Goal: Transaction & Acquisition: Purchase product/service

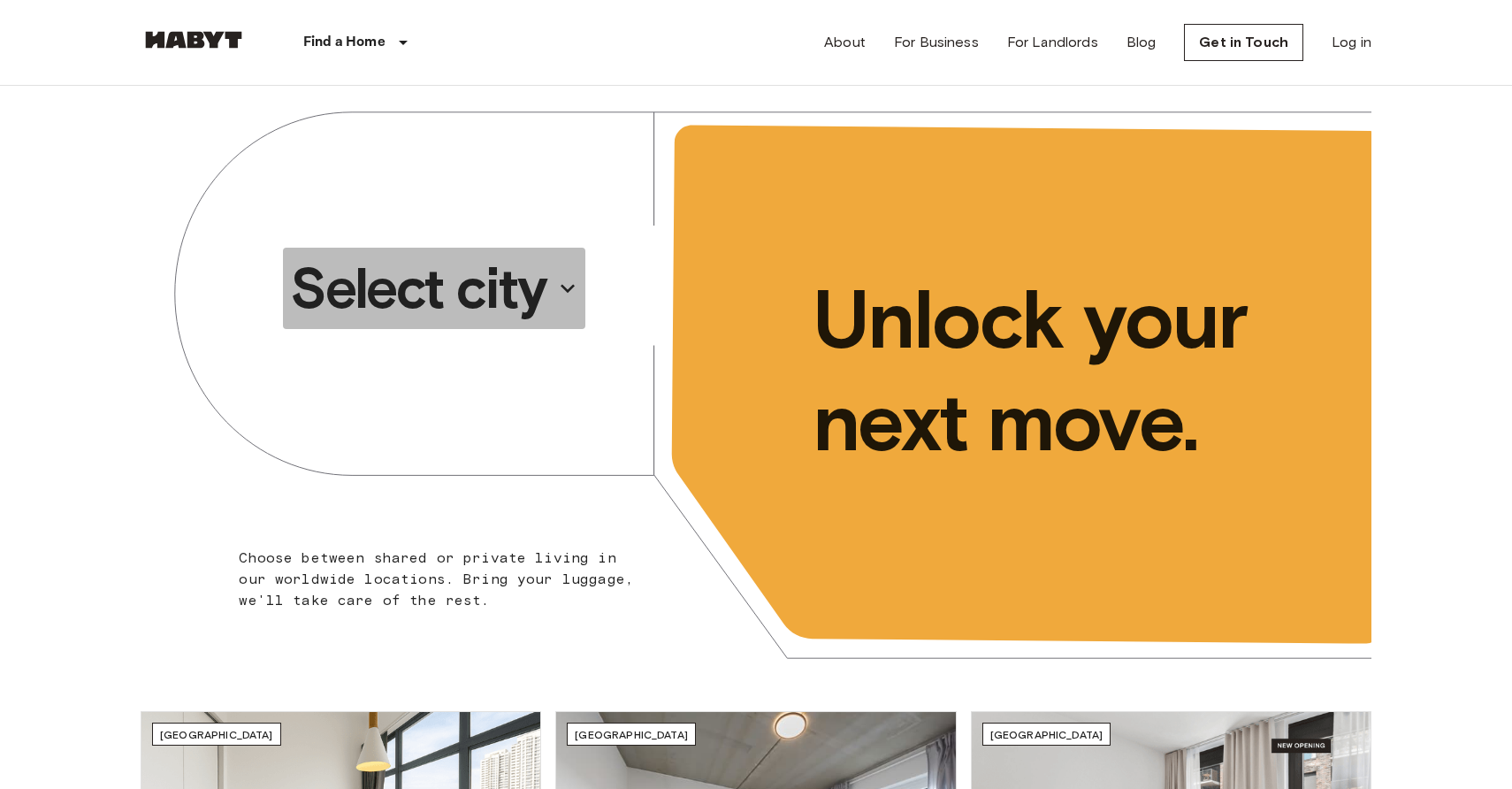
click at [490, 286] on p "Select city" at bounding box center [418, 288] width 256 height 71
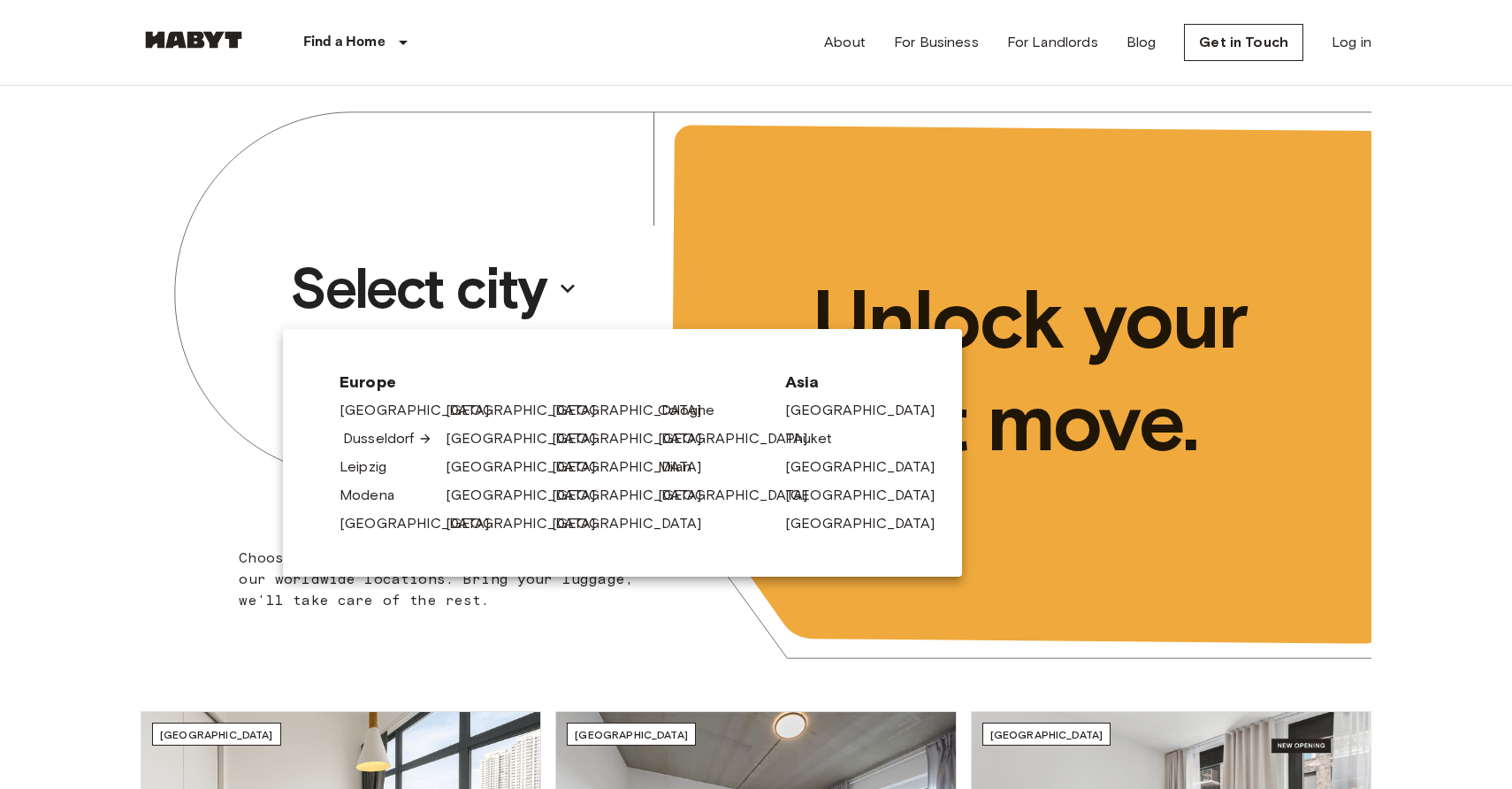
click at [385, 446] on link "Dusseldorf" at bounding box center [388, 439] width 89 height 21
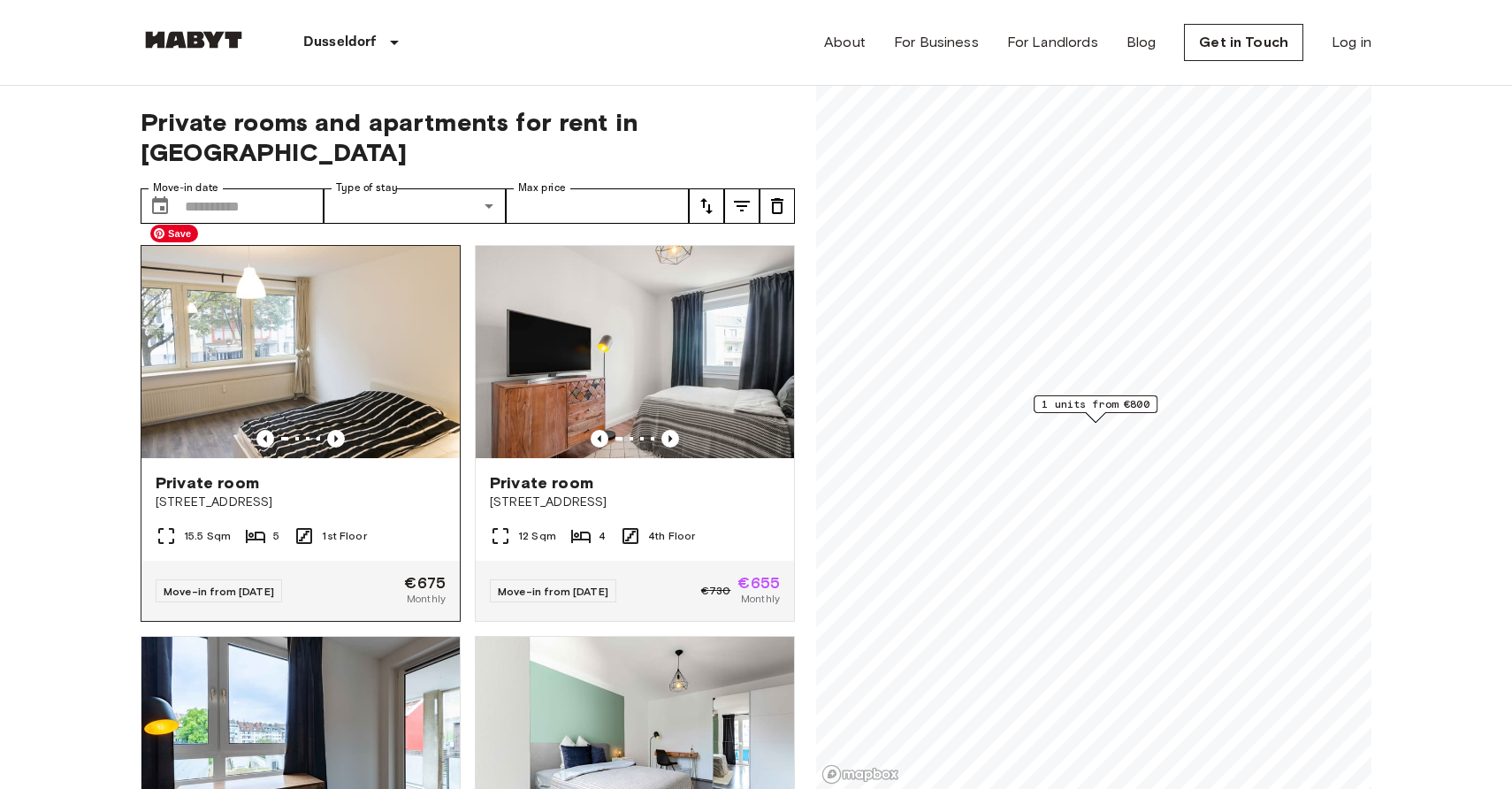
click at [364, 321] on img at bounding box center [300, 352] width 318 height 213
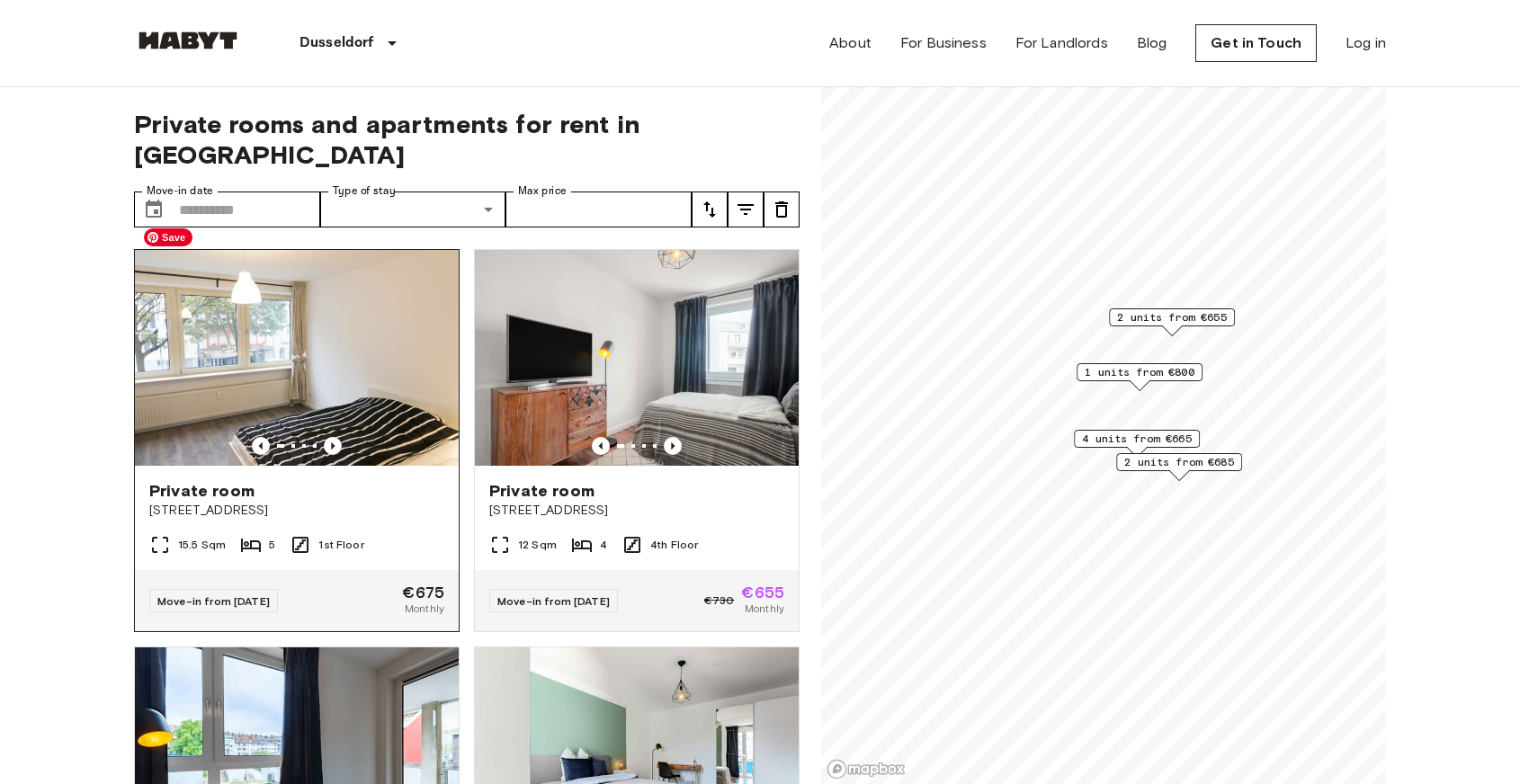
click at [381, 358] on img at bounding box center [296, 358] width 323 height 216
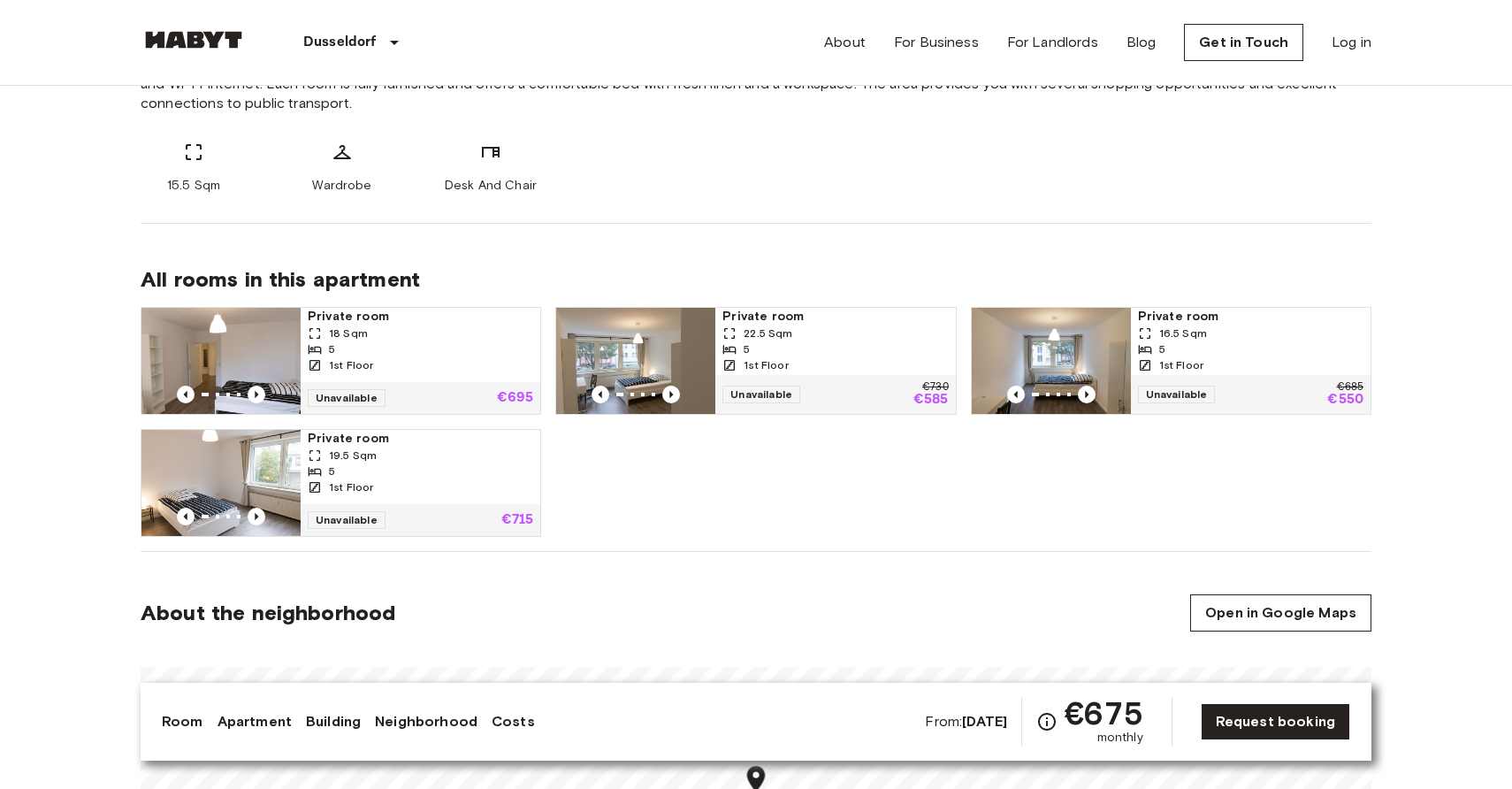
scroll to position [946, 0]
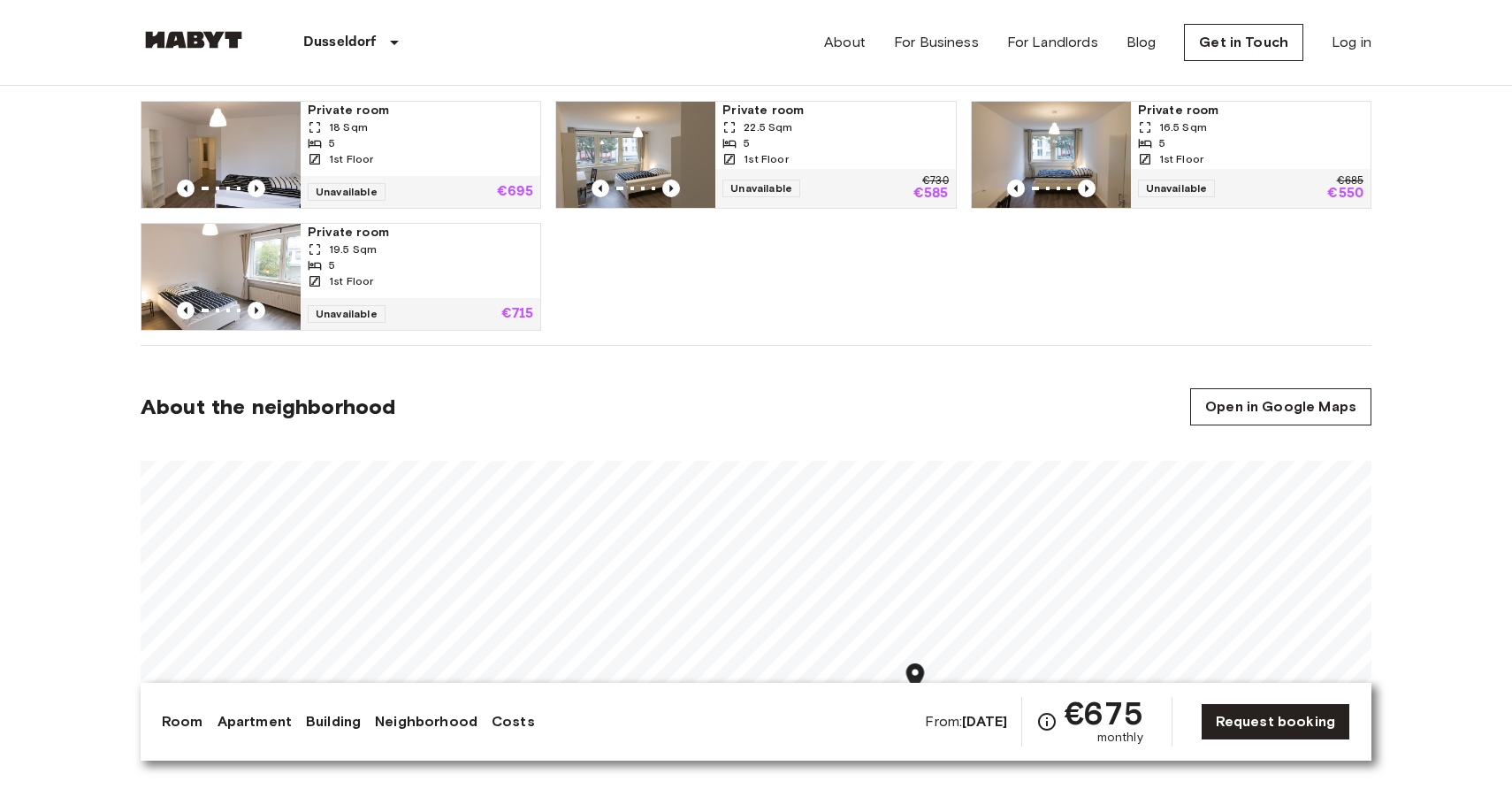
click at [472, 267] on div "5" at bounding box center [420, 265] width 225 height 16
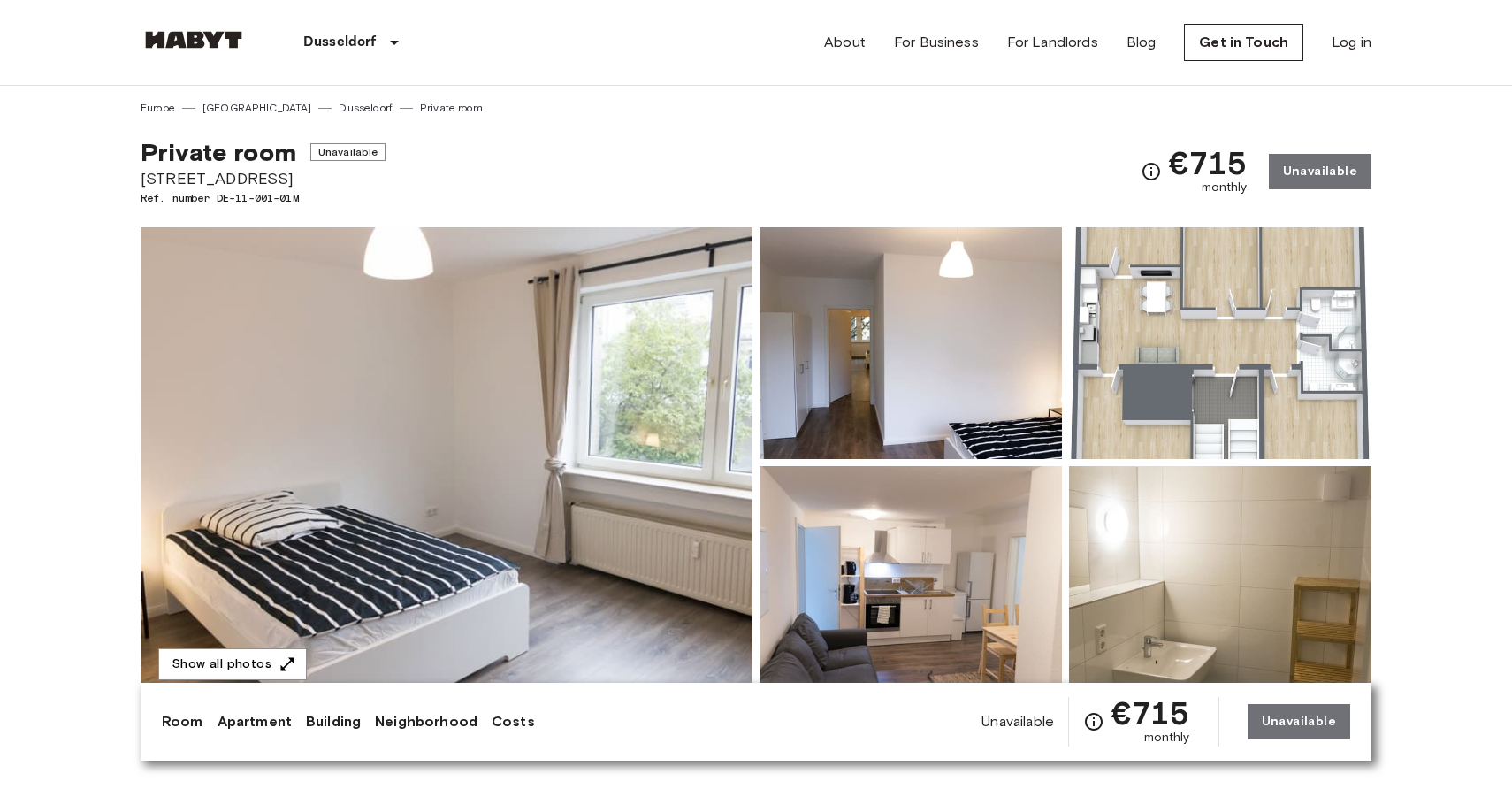
click at [181, 50] on link at bounding box center [193, 43] width 106 height 24
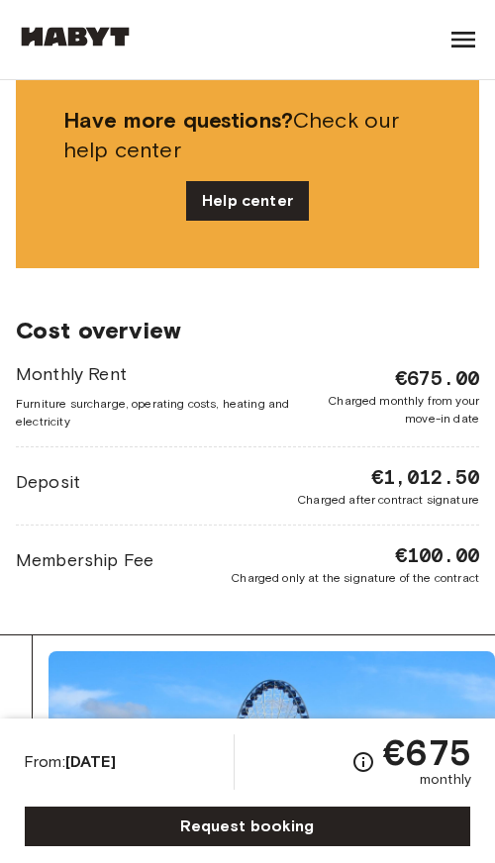
scroll to position [2482, 0]
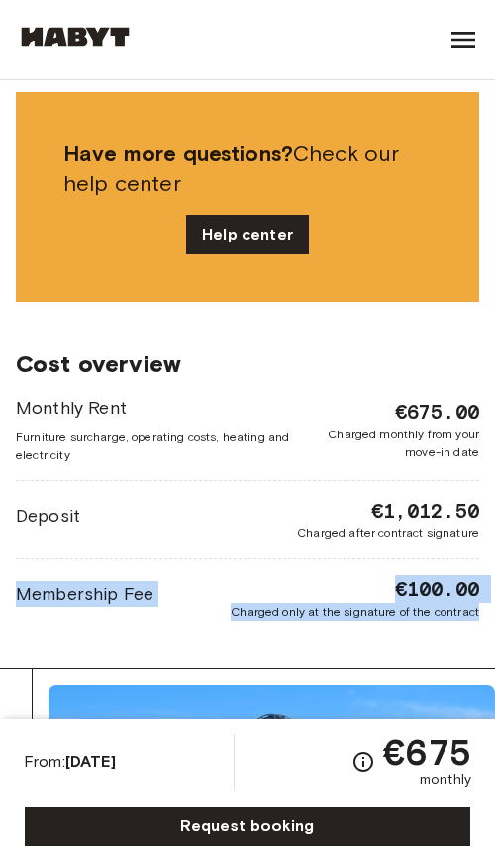
drag, startPoint x: 491, startPoint y: 526, endPoint x: 1366, endPoint y: 634, distance: 881.7
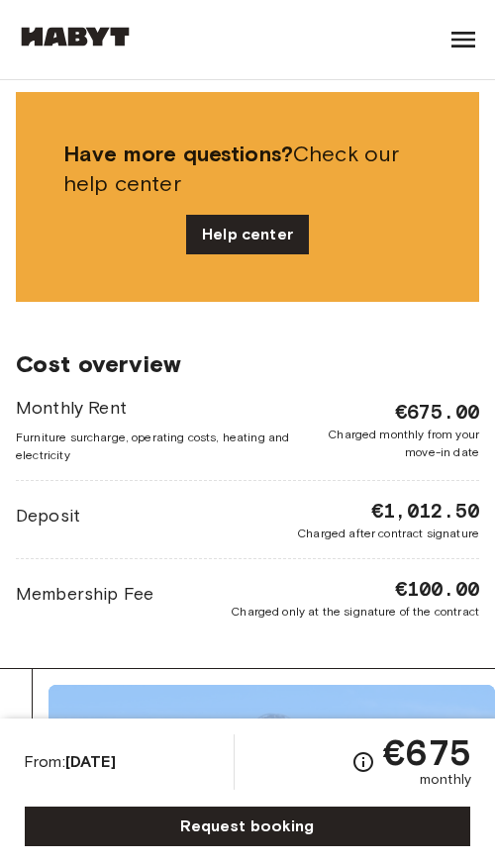
drag, startPoint x: 490, startPoint y: 668, endPoint x: 1380, endPoint y: 701, distance: 890.4
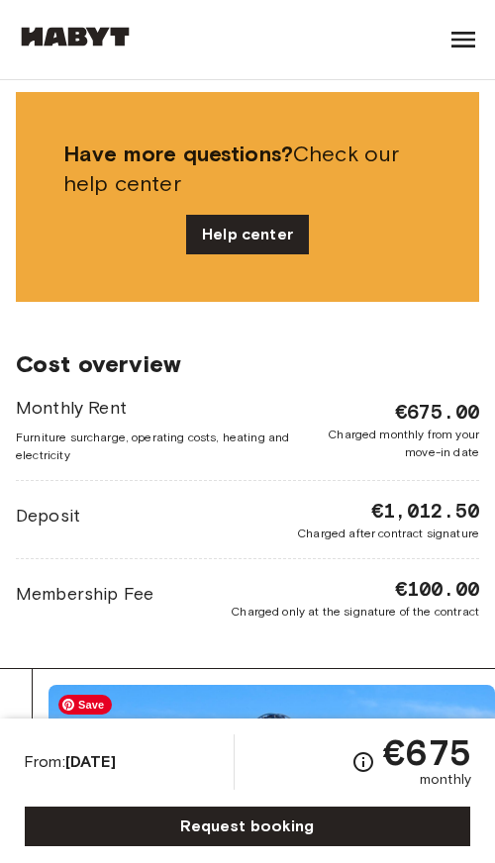
click at [330, 679] on div at bounding box center [264, 834] width 462 height 330
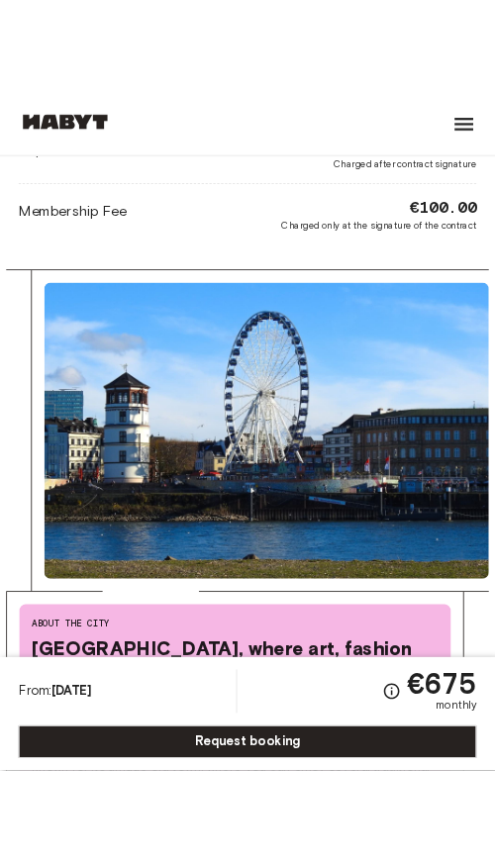
scroll to position [2957, 0]
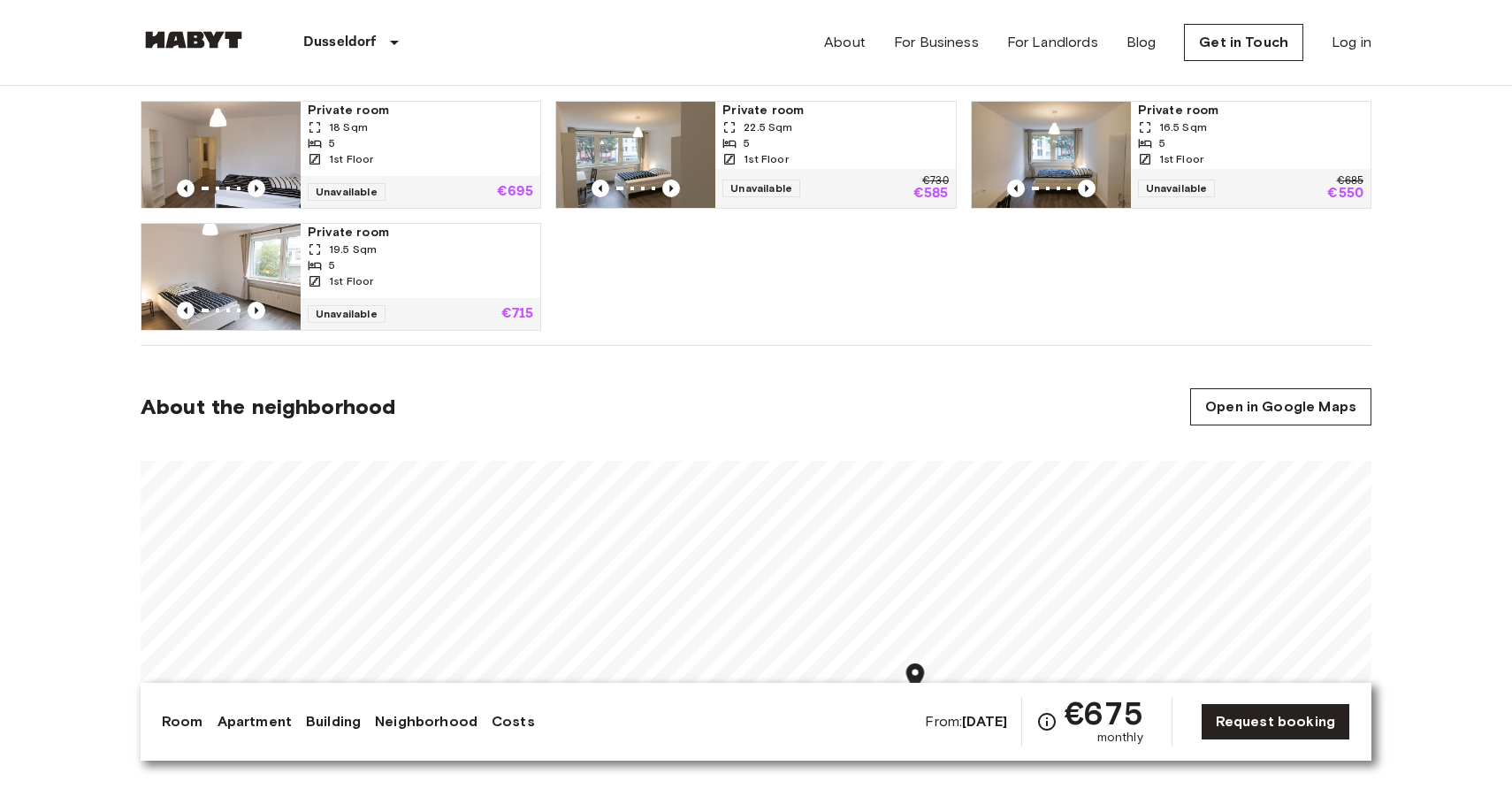
click at [924, 424] on div "About the neighborhood Open in Google Maps" at bounding box center [756, 407] width 1231 height 38
